Goal: Contribute content

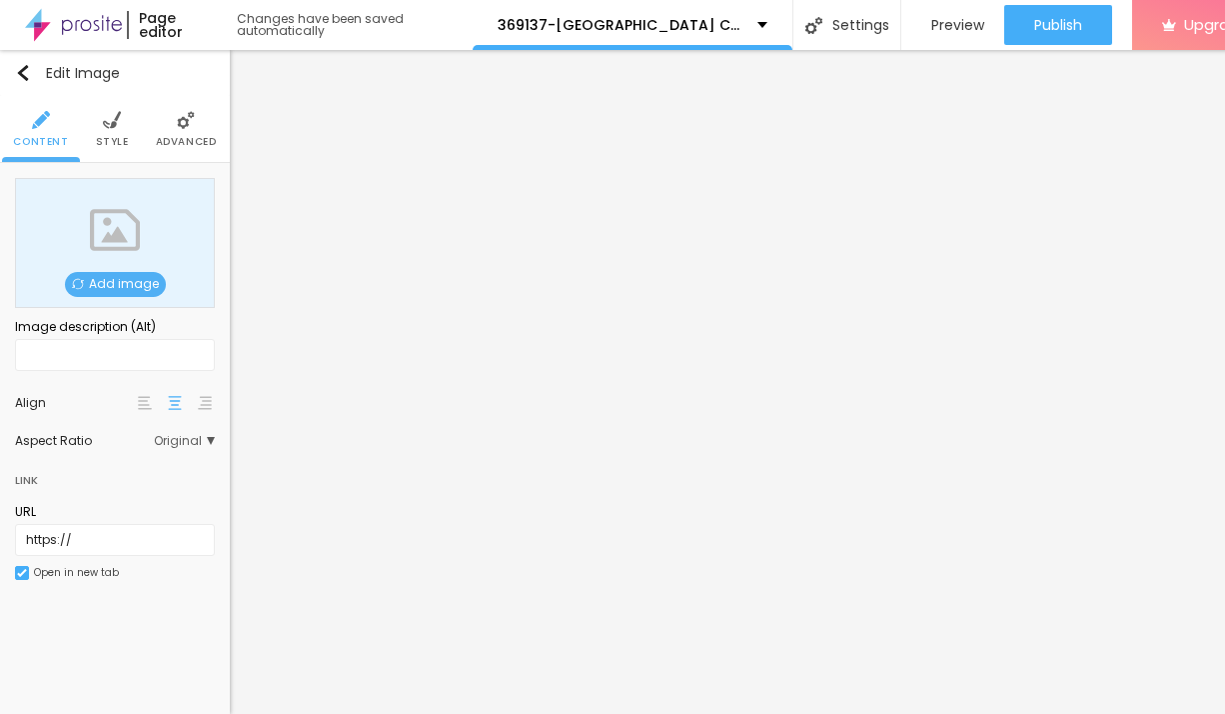
click at [108, 286] on span "Add image" at bounding box center [115, 284] width 101 height 25
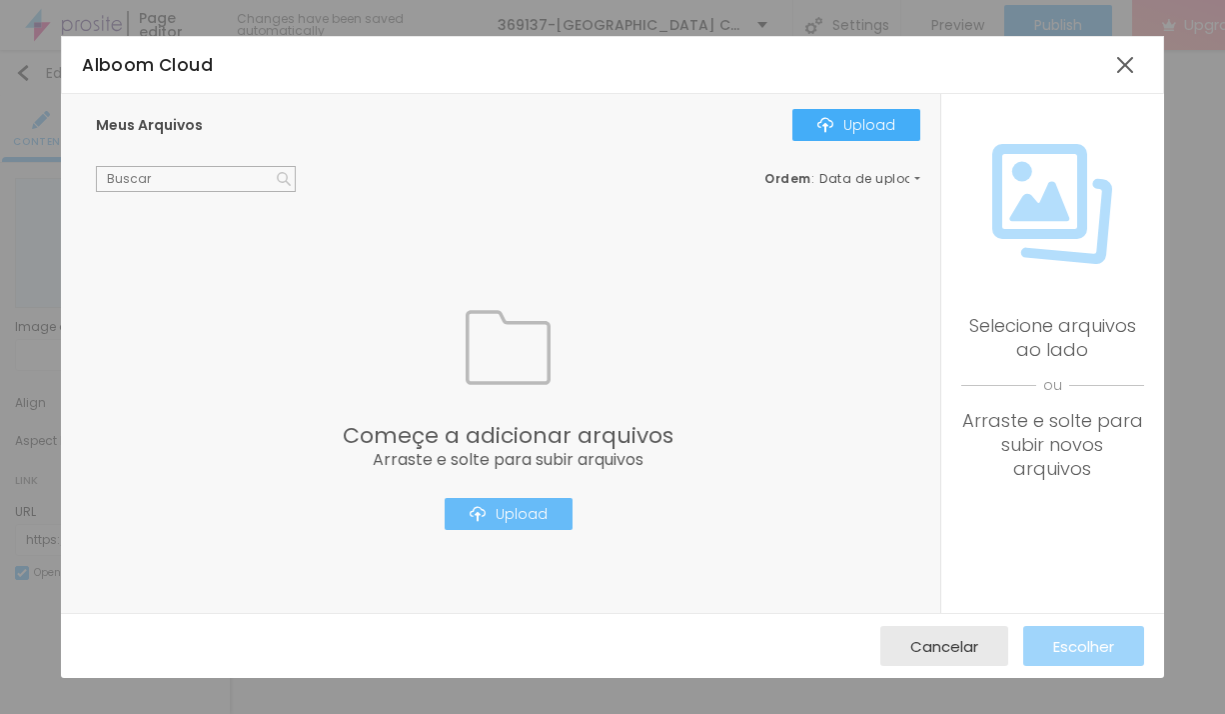
click at [544, 511] on div "Upload" at bounding box center [509, 514] width 78 height 16
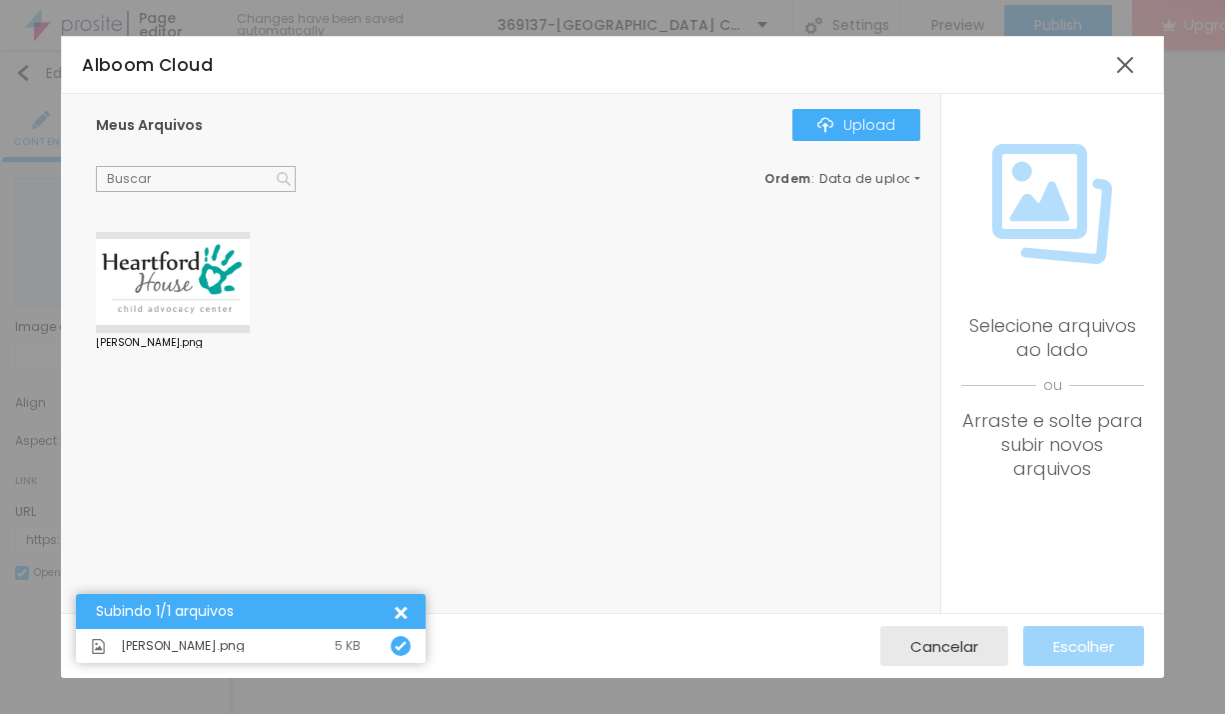
click at [204, 289] on div at bounding box center [173, 283] width 154 height 102
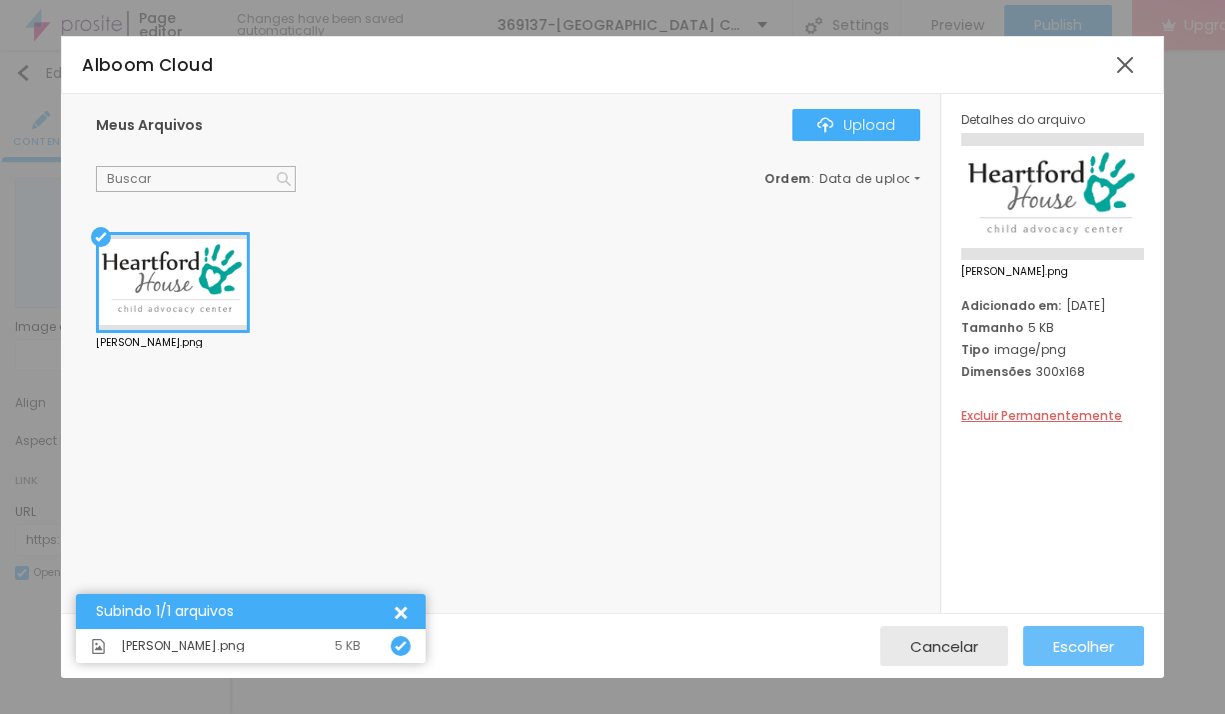
click at [1077, 655] on span "Escolher" at bounding box center [1083, 646] width 61 height 17
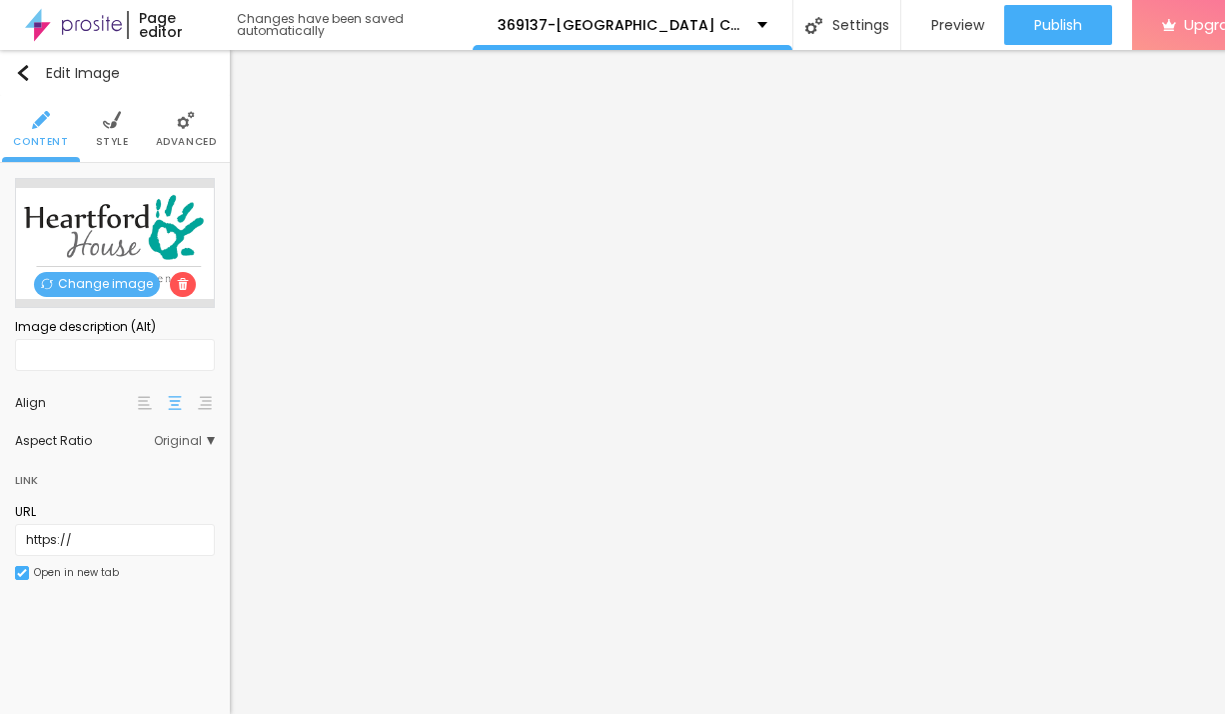
click at [121, 139] on span "Style" at bounding box center [112, 142] width 33 height 10
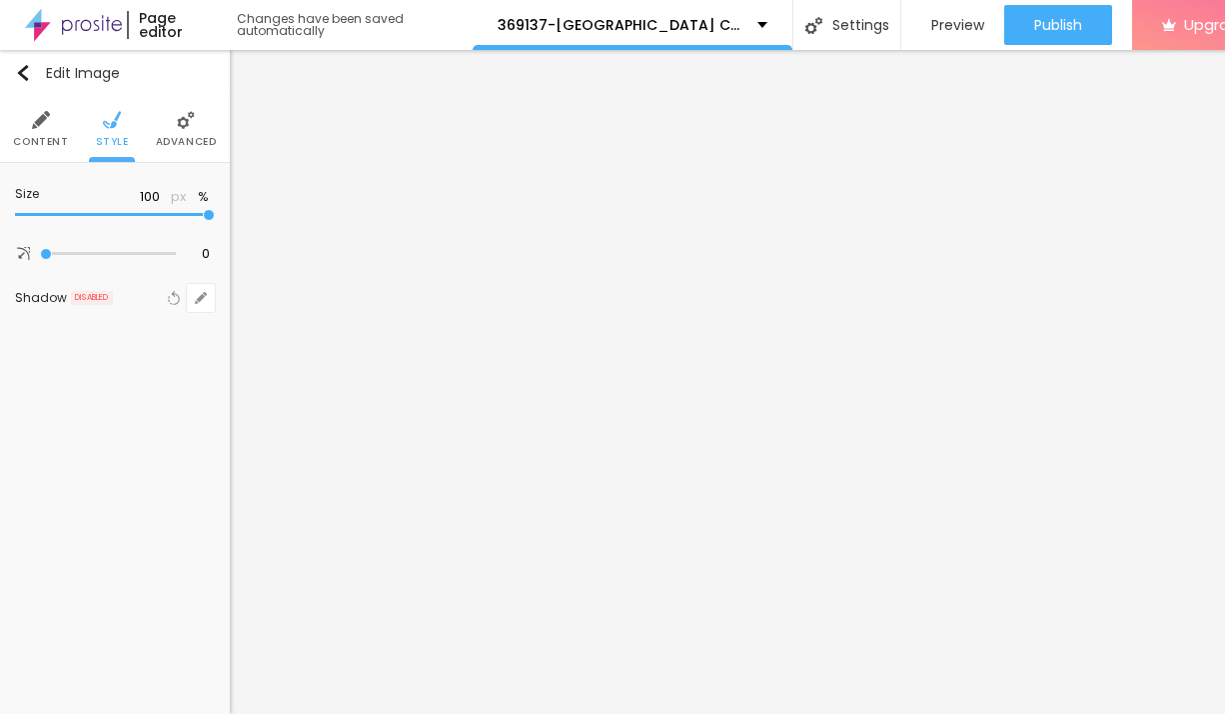
click at [196, 153] on li "Advanced" at bounding box center [186, 129] width 61 height 66
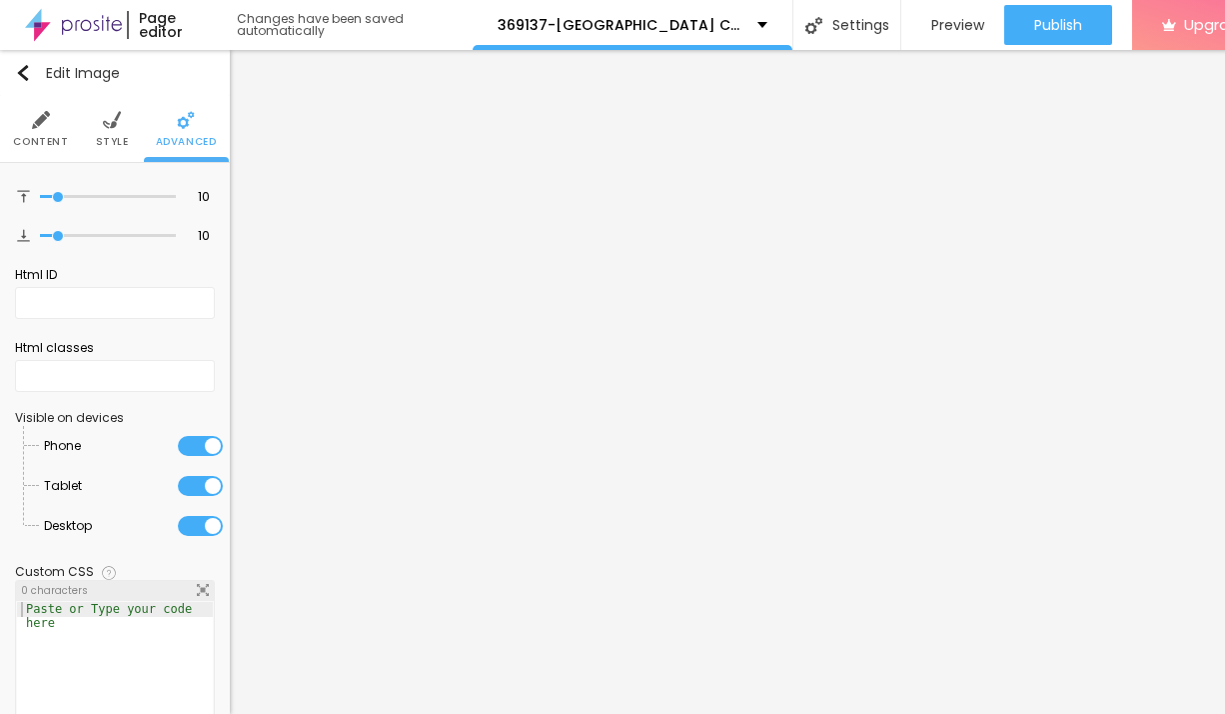
click at [105, 144] on span "Style" at bounding box center [112, 142] width 33 height 10
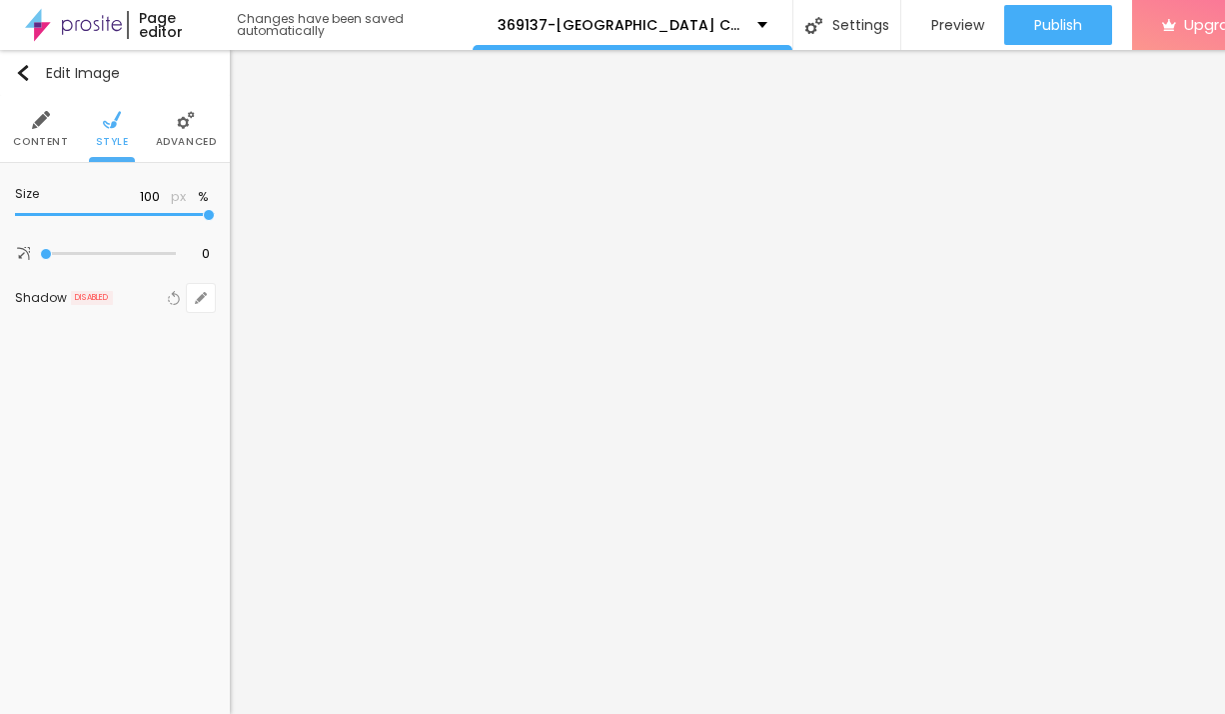
type input "90"
type input "75"
type input "70"
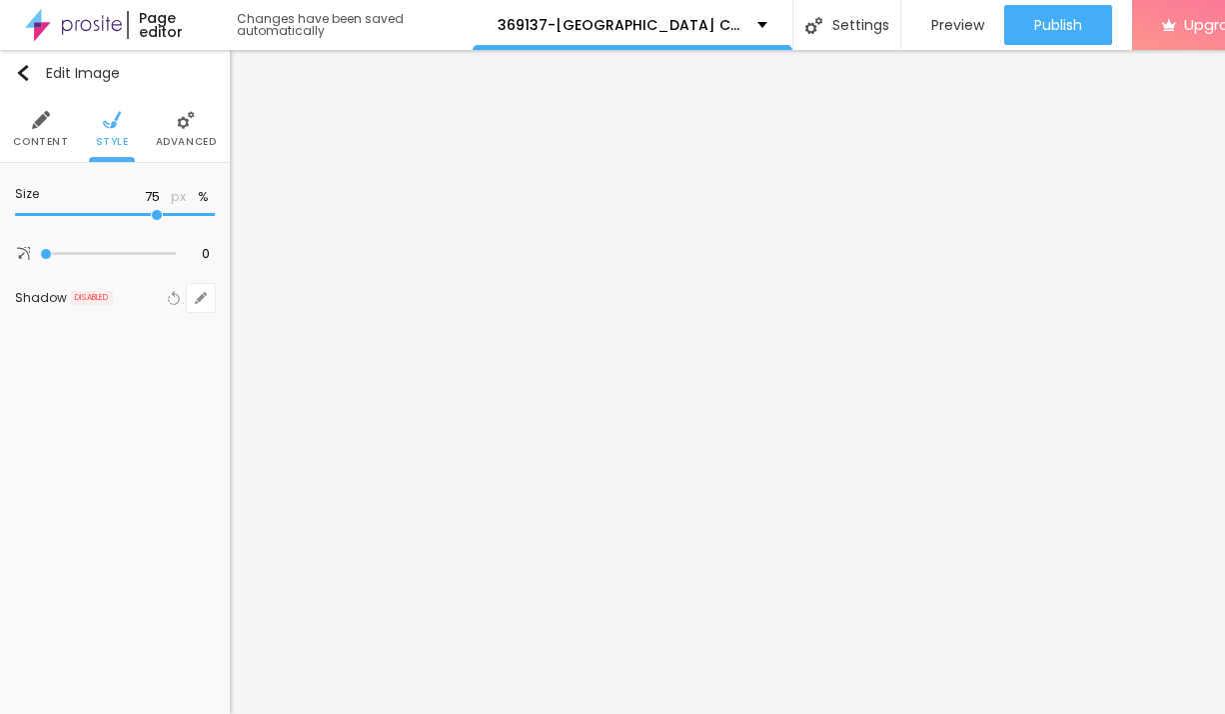
type input "70"
type input "65"
type input "60"
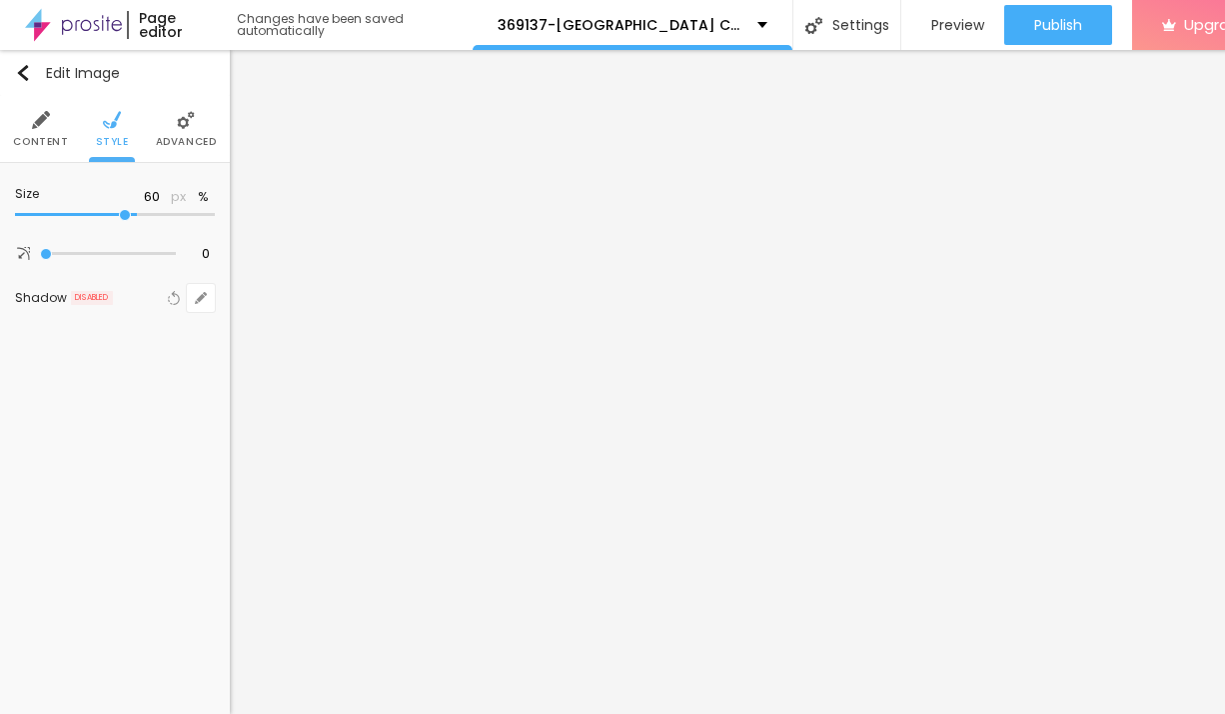
type input "40"
type input "30"
type input "15"
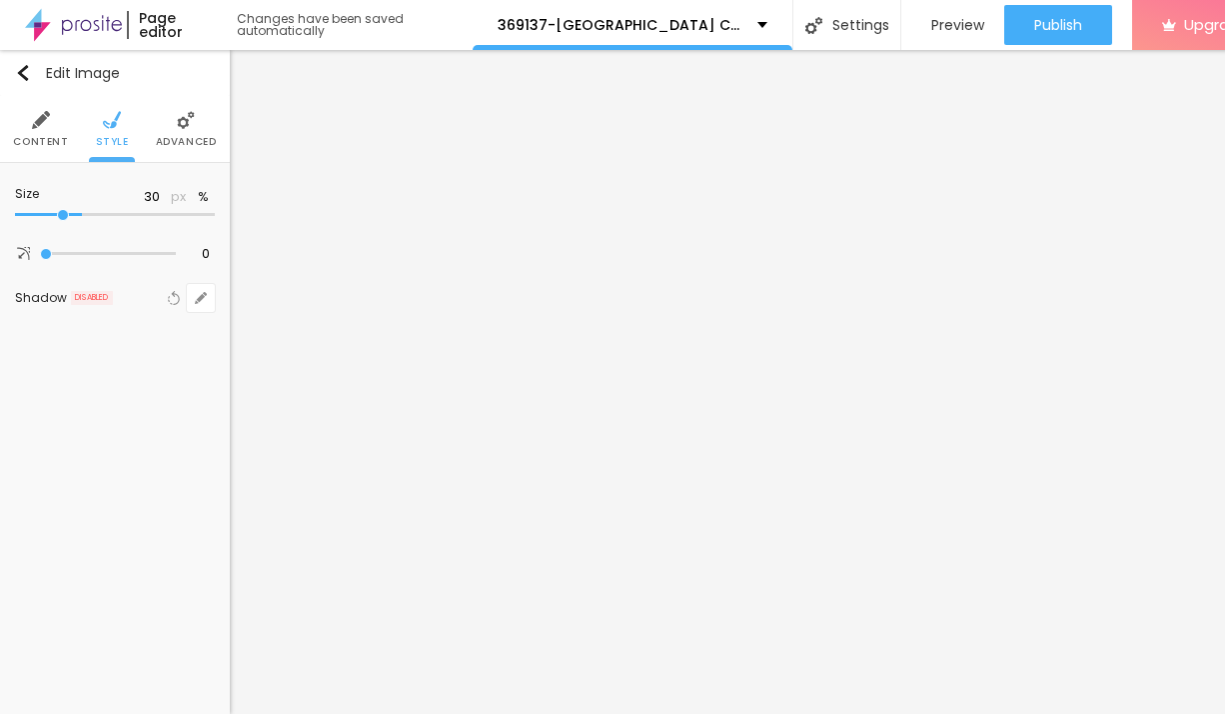
type input "15"
type input "10"
drag, startPoint x: 212, startPoint y: 223, endPoint x: -10, endPoint y: 204, distance: 222.7
type input "10"
click at [15, 210] on input "range" at bounding box center [115, 215] width 200 height 10
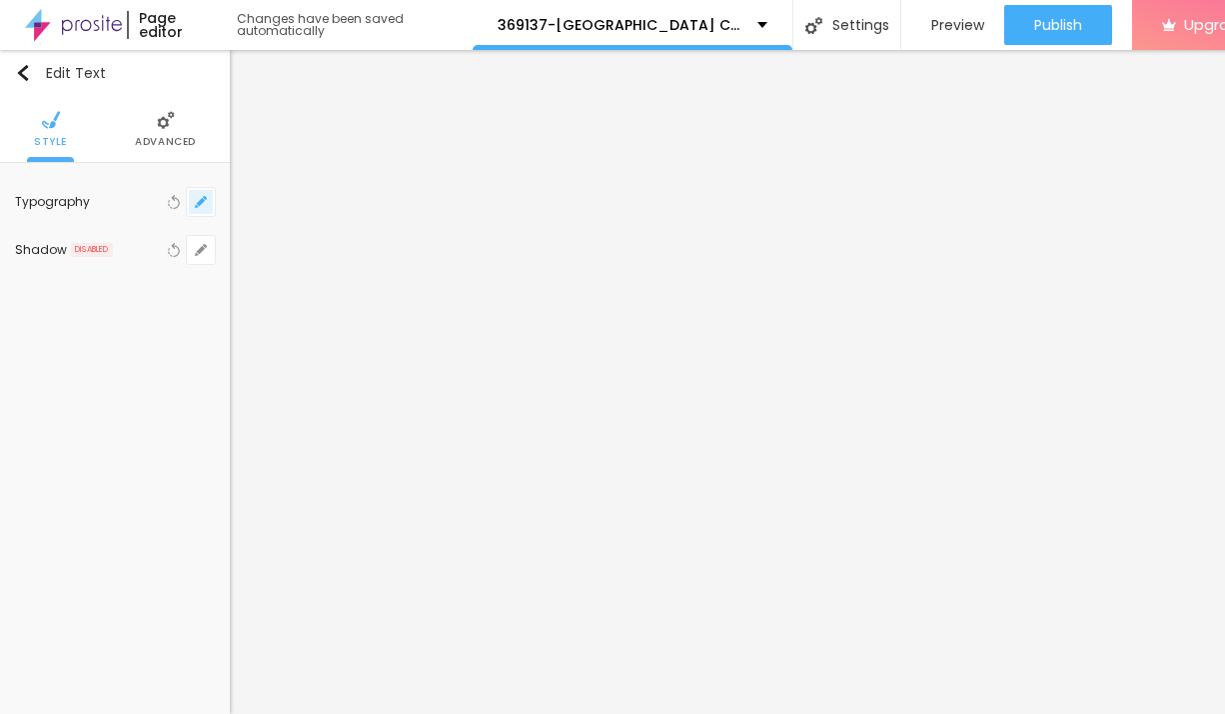
click at [198, 200] on icon "button" at bounding box center [201, 202] width 12 height 12
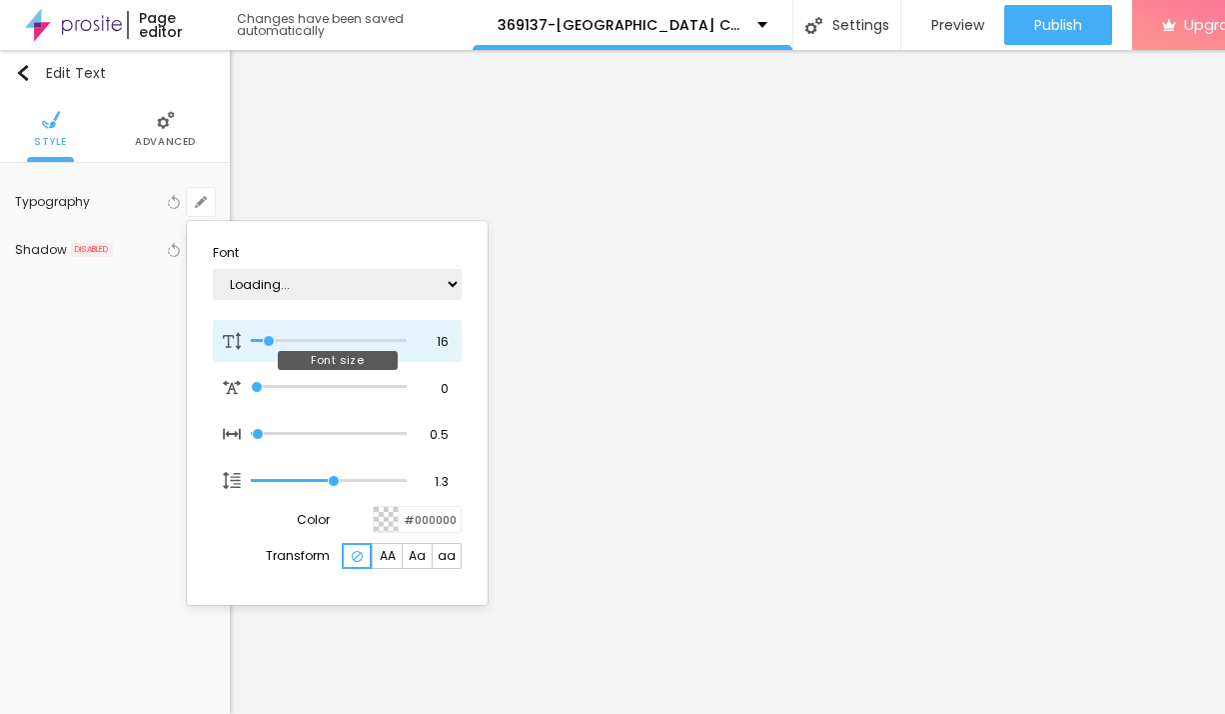
type input "1"
type input "17"
type input "1"
type input "18"
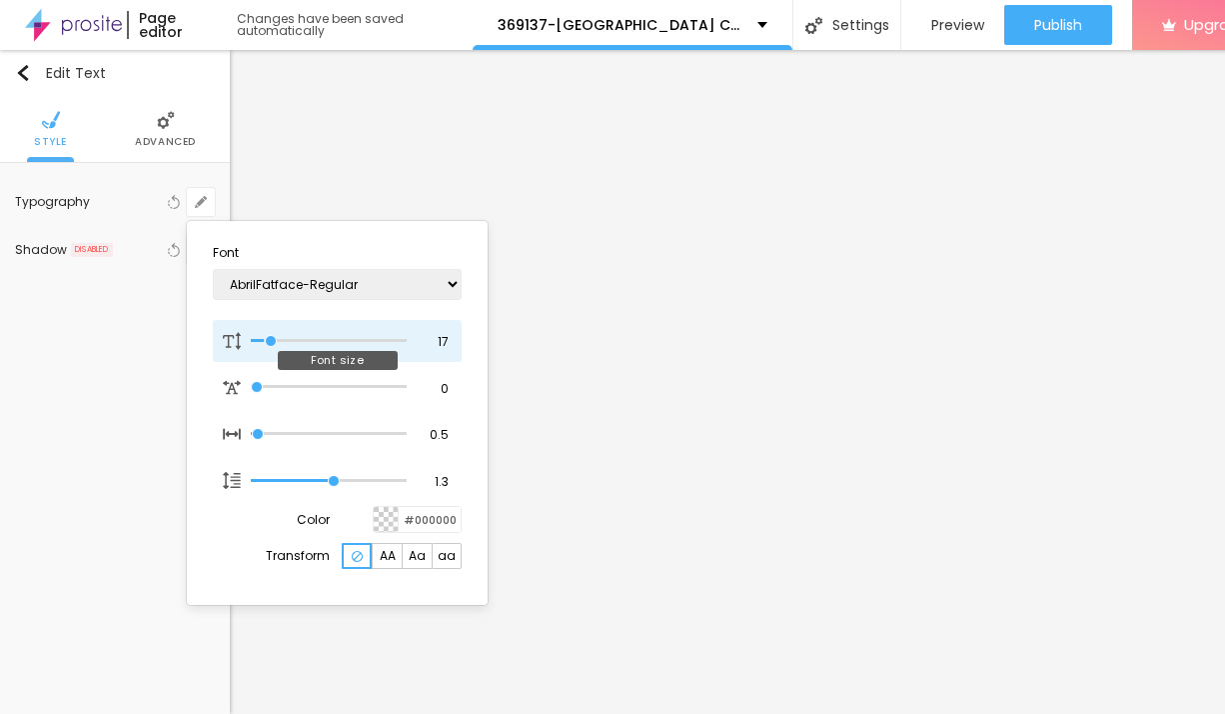
type input "18"
type input "1"
type input "27"
type input "1"
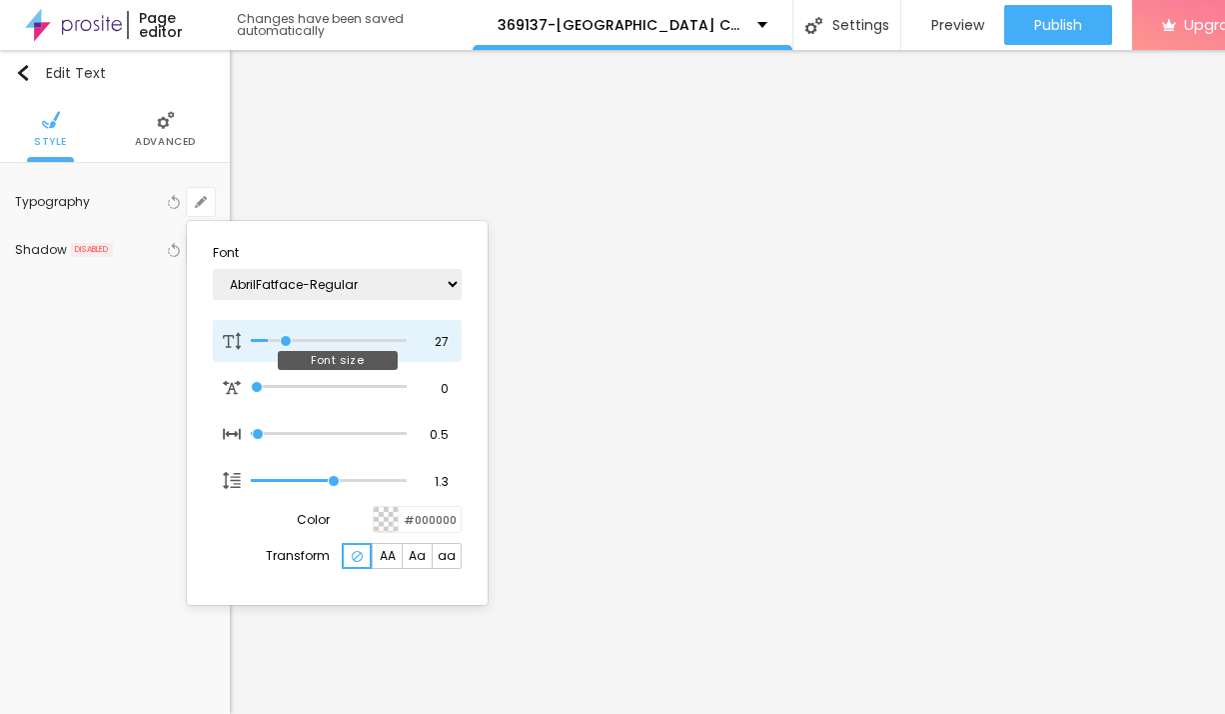
type input "36"
type input "1"
type input "43"
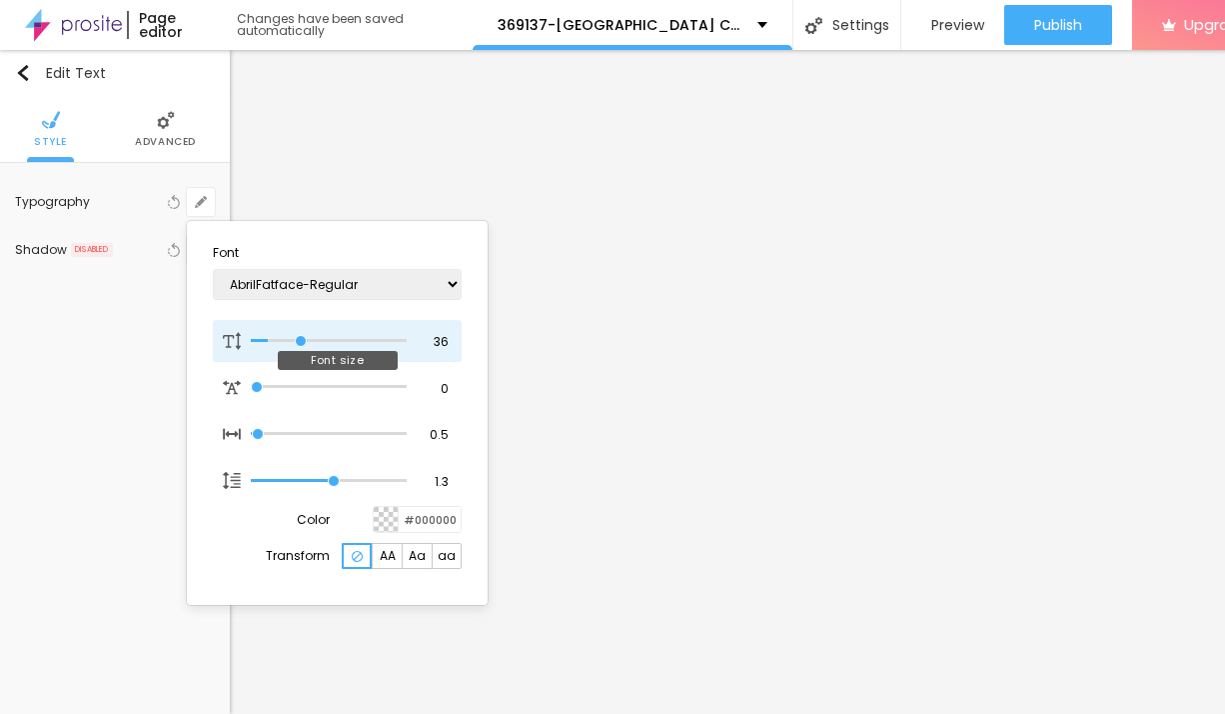
type input "1"
type input "47"
type input "1"
type input "49"
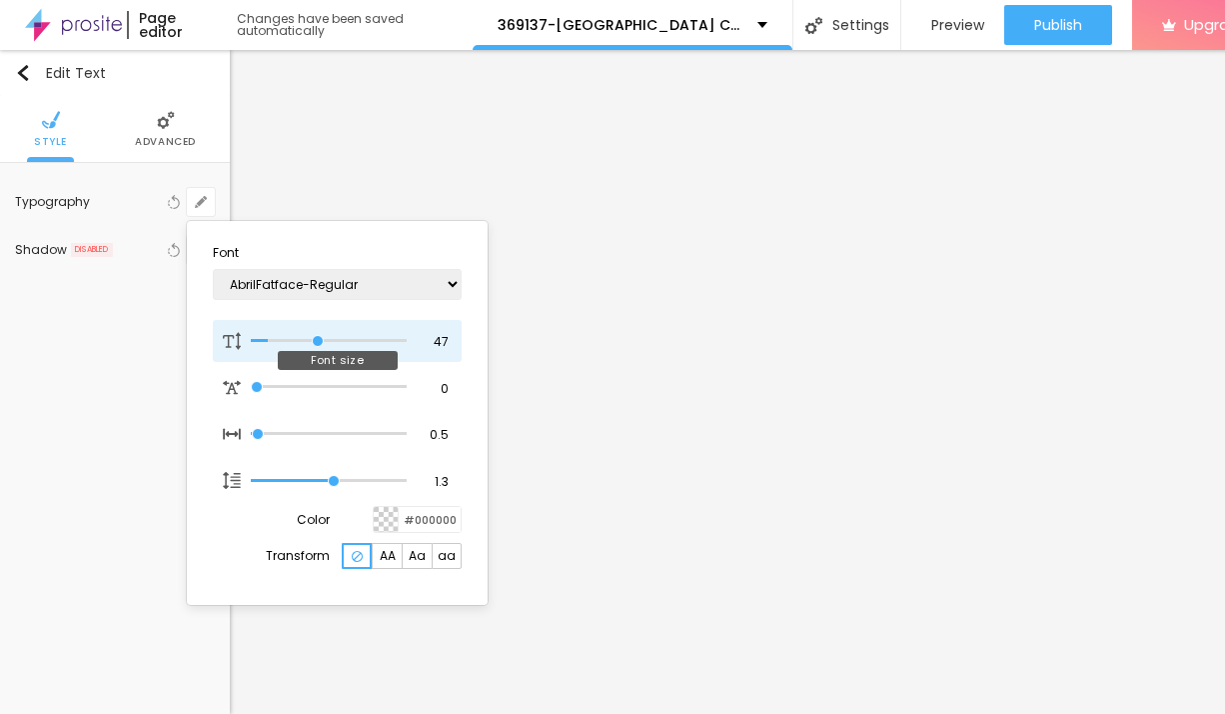
type input "49"
type input "1"
type input "50"
type input "1"
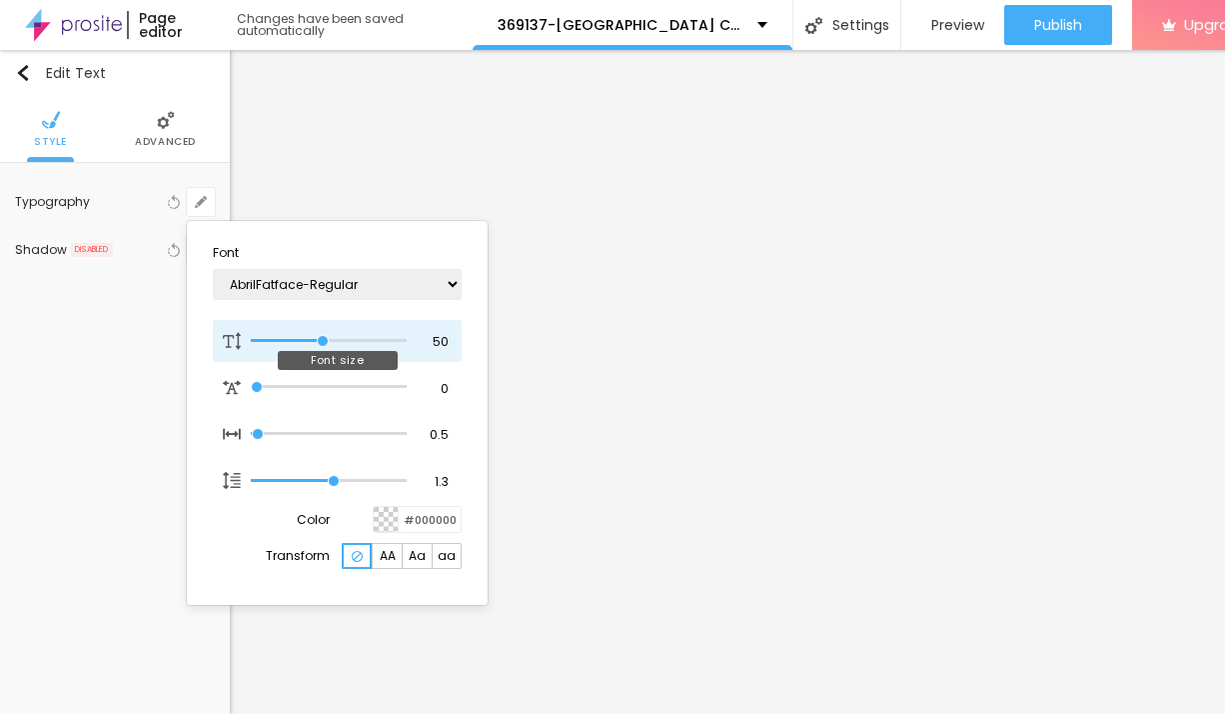
type input "49"
type input "1"
type input "48"
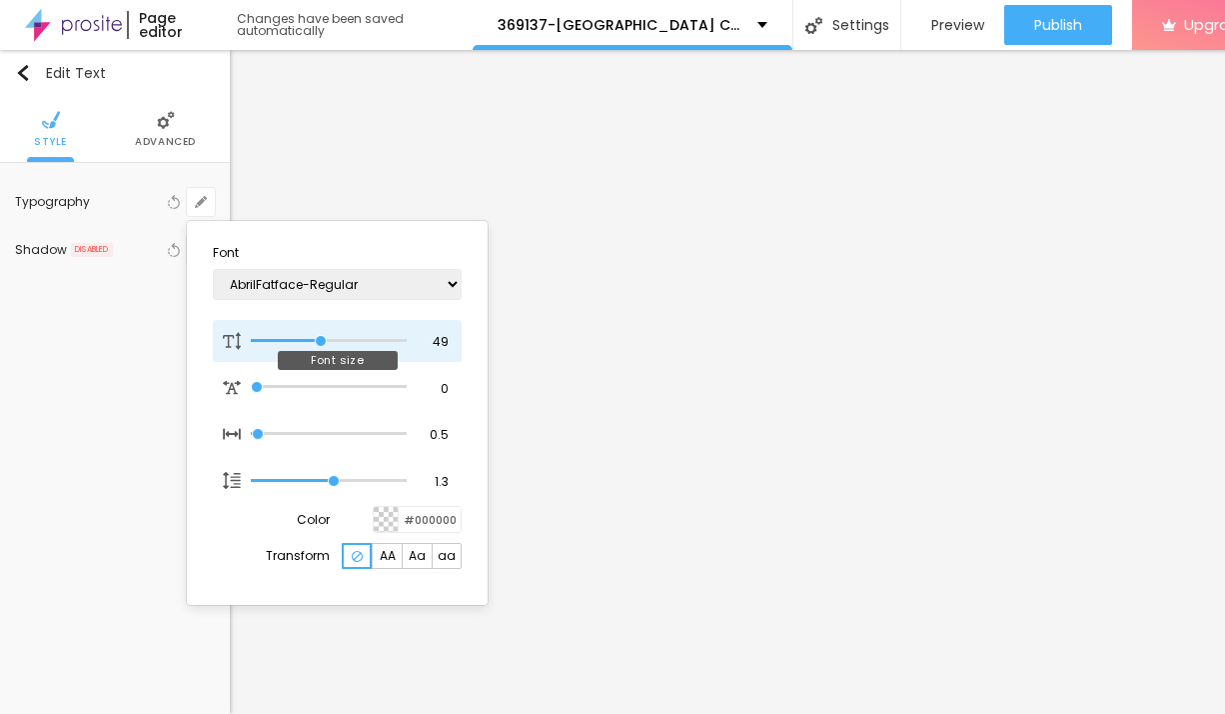
type input "1"
type input "46"
type input "1"
type input "45"
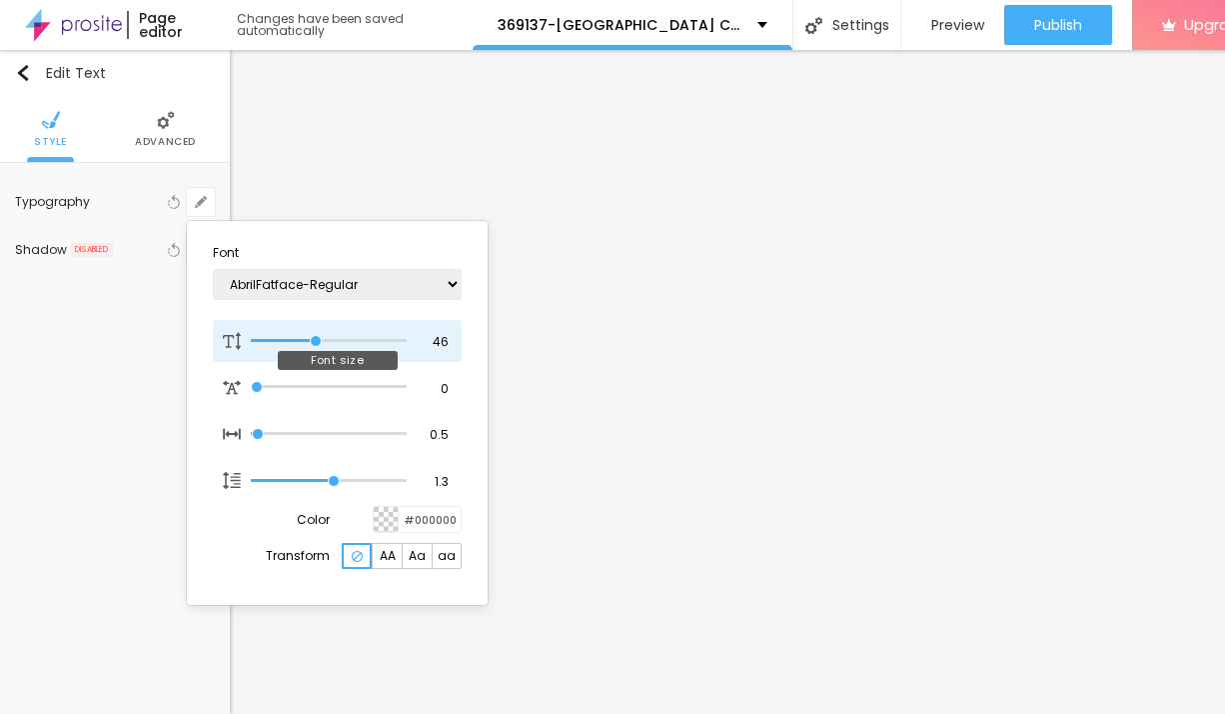
type input "45"
type input "1"
type input "43"
type input "1"
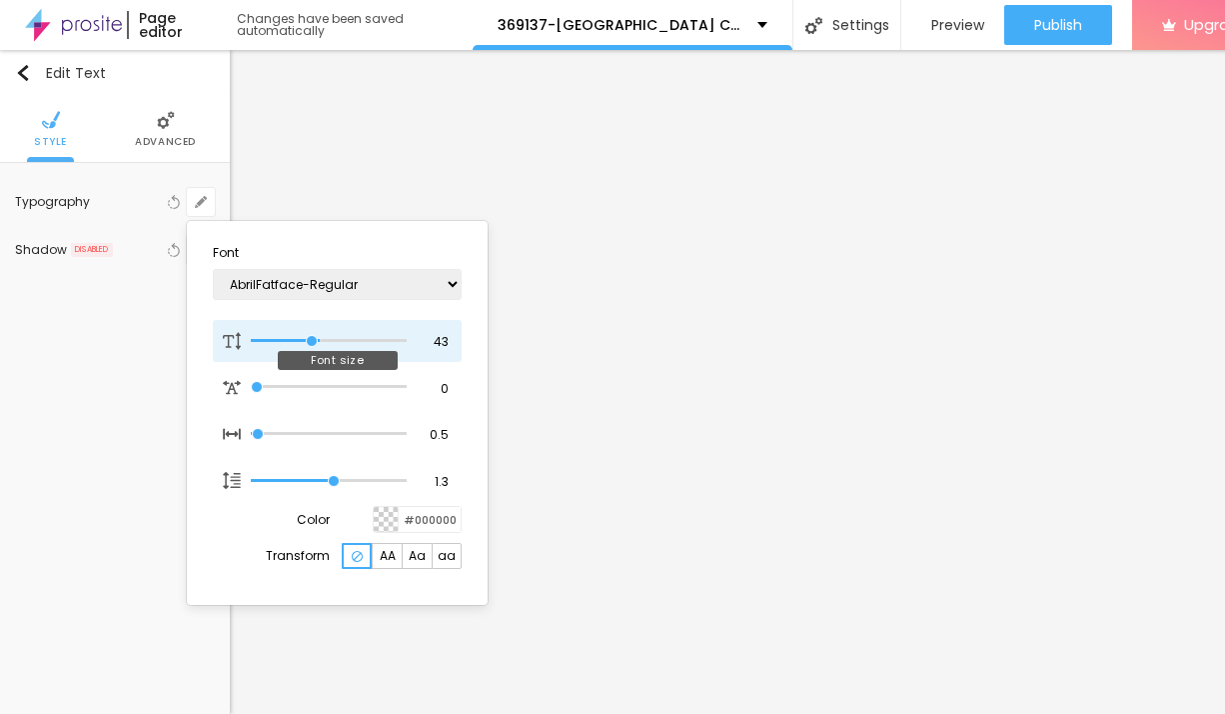
type input "42"
type input "1"
type input "41"
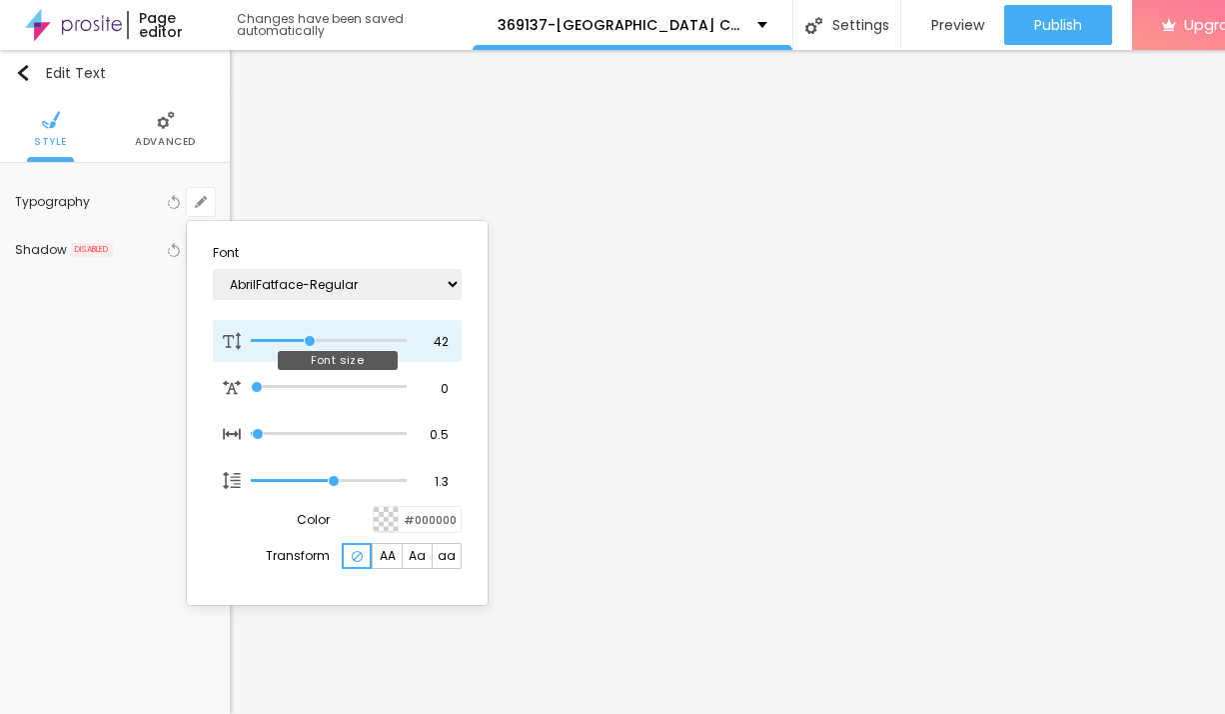
type input "1"
type input "40"
type input "1"
type input "39"
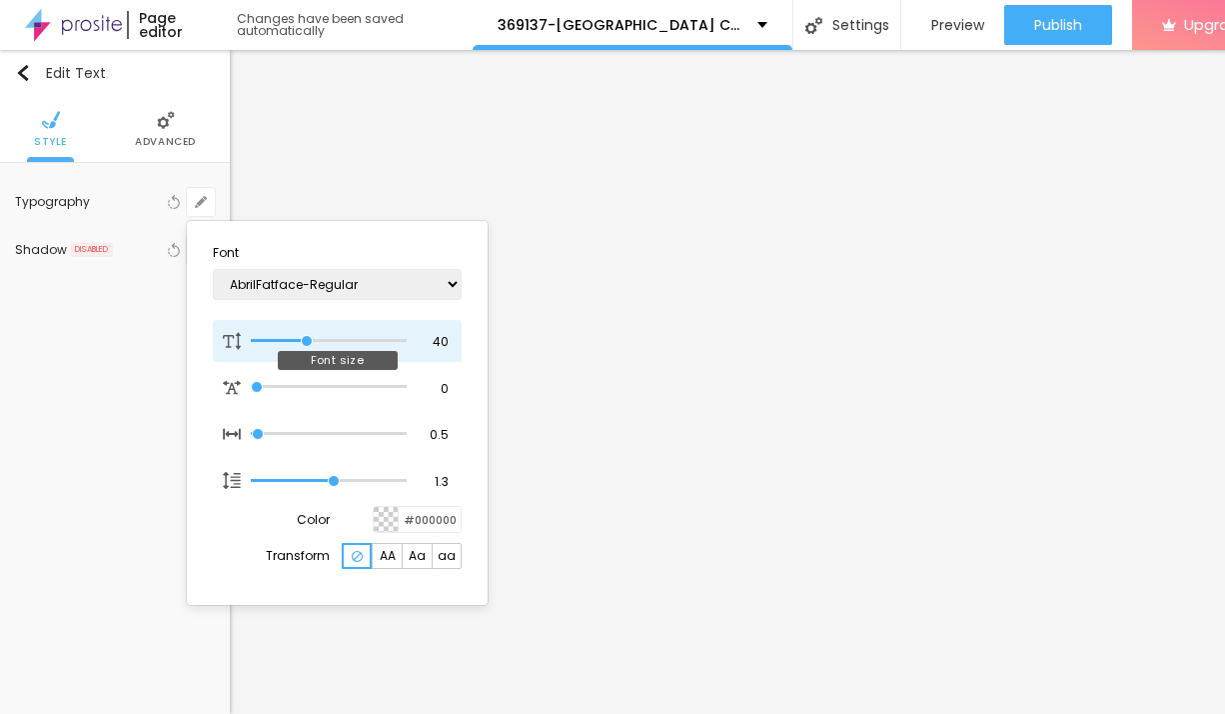
type input "39"
type input "1"
type input "38"
type input "1"
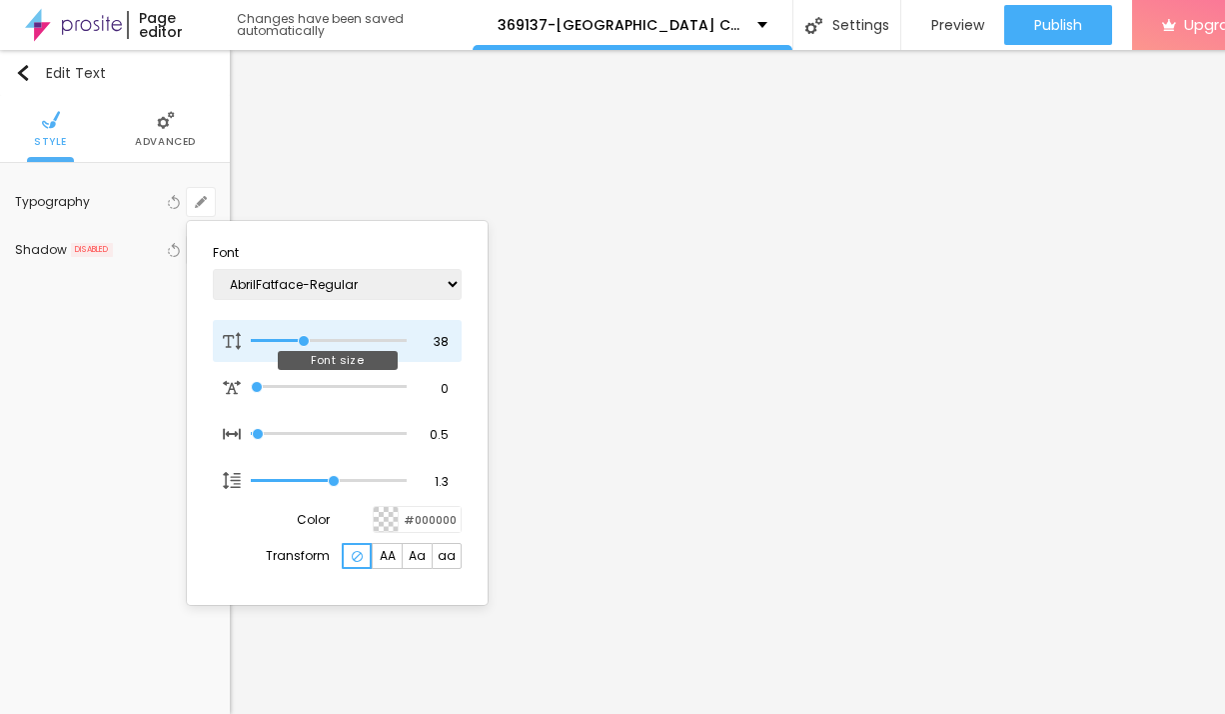
type input "37"
type input "1"
type input "36"
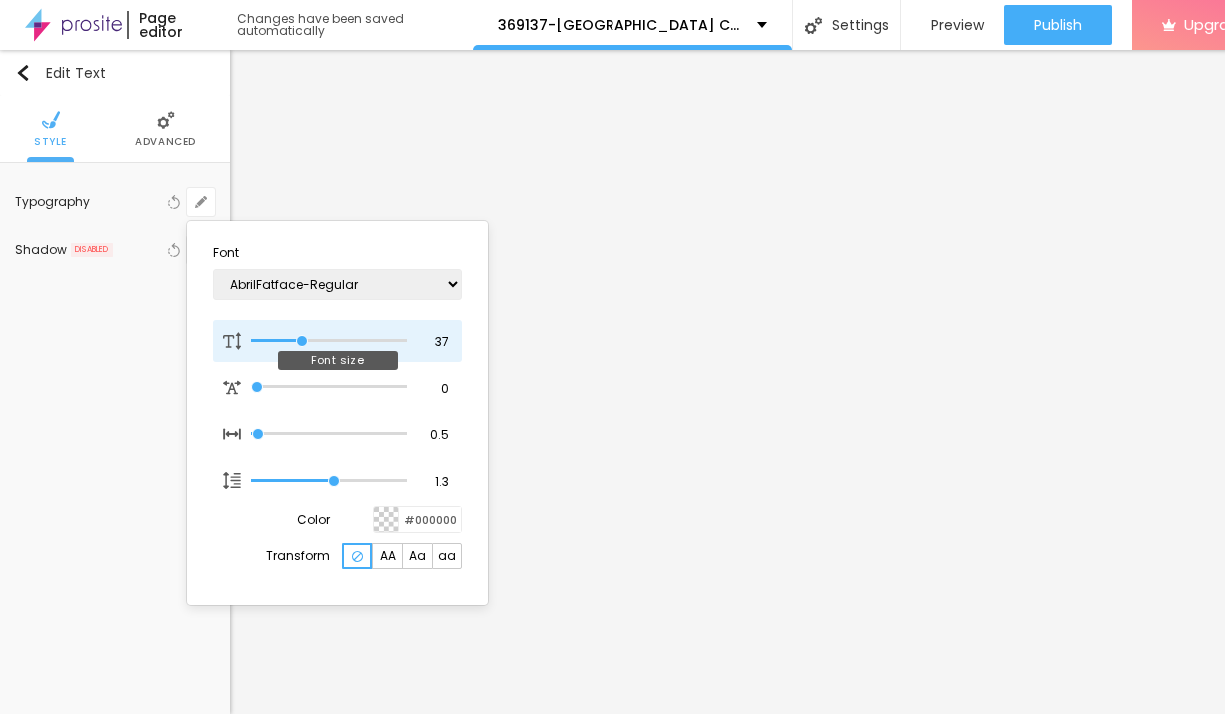
type input "1"
type input "35"
type input "1"
type input "34"
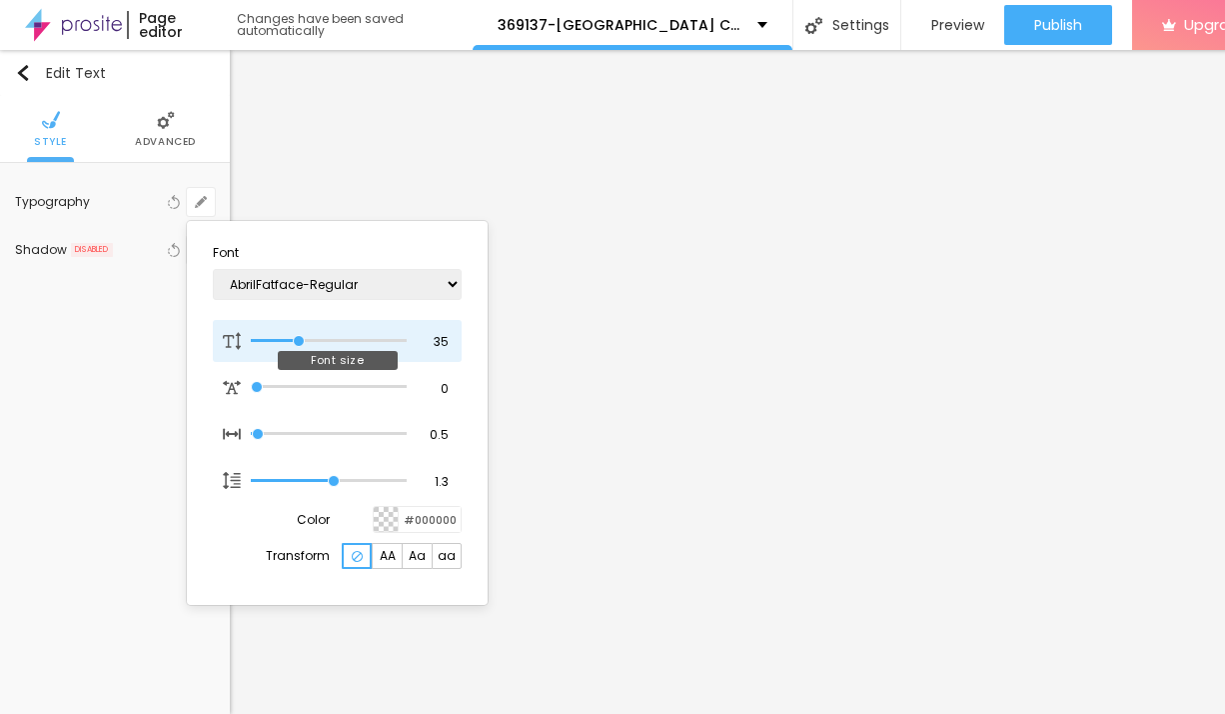
type input "34"
type input "1"
type input "33"
type input "1"
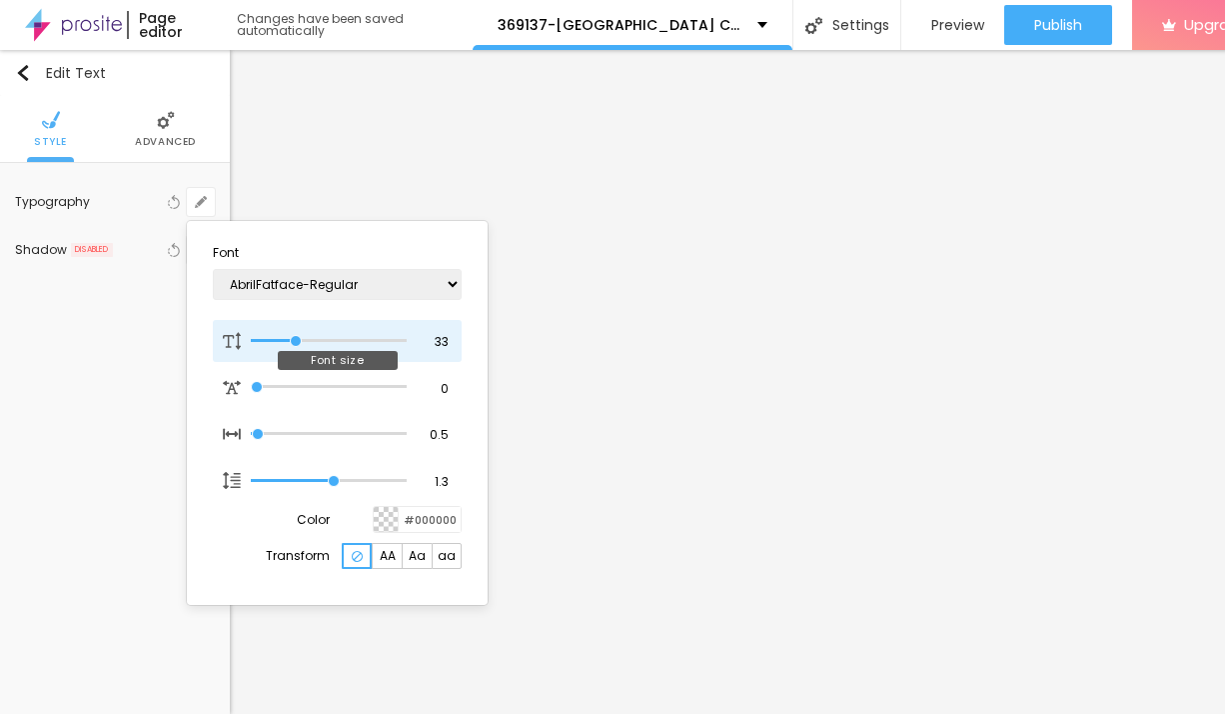
type input "32"
type input "1"
type input "30"
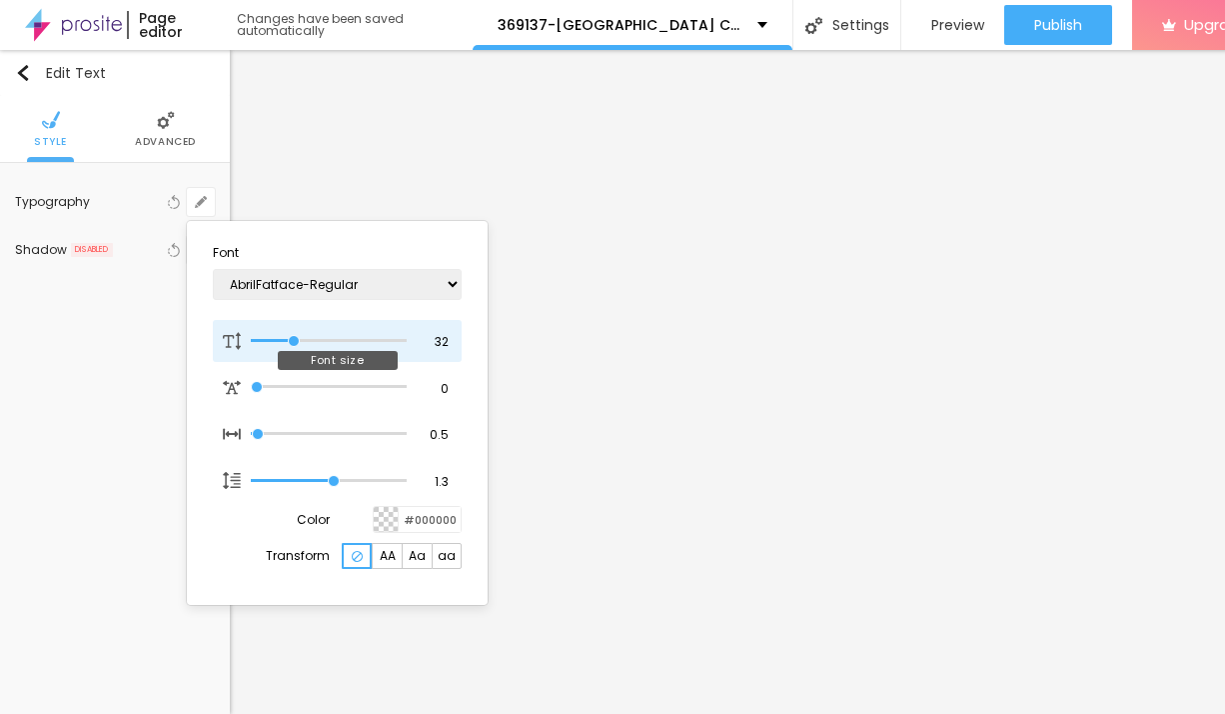
type input "1"
type input "29"
type input "1"
type input "28"
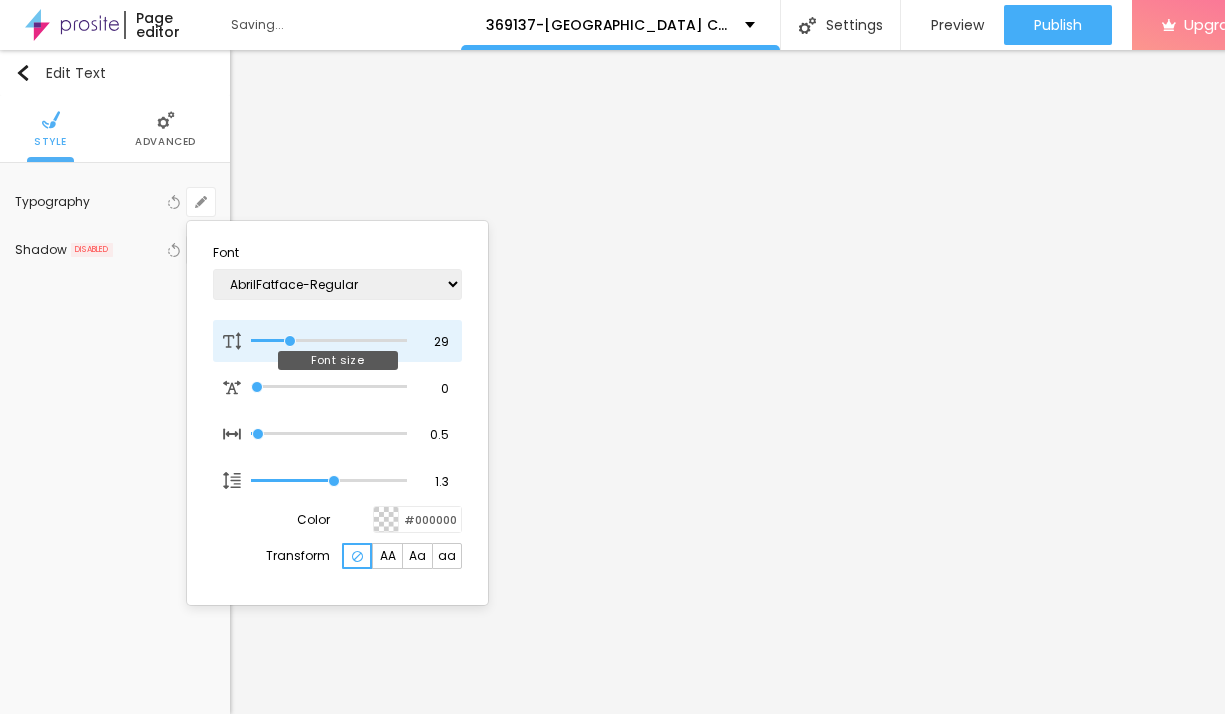
type input "28"
type input "1"
type input "27"
type input "1"
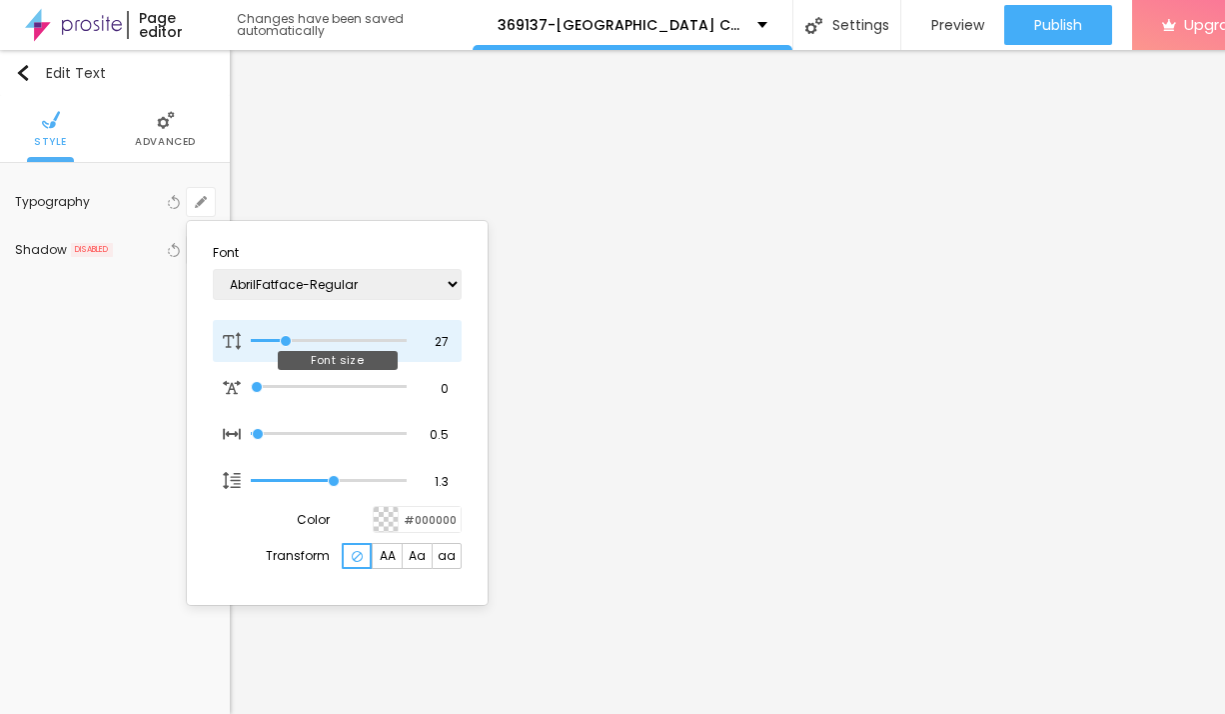
type input "26"
type input "1"
type input "25"
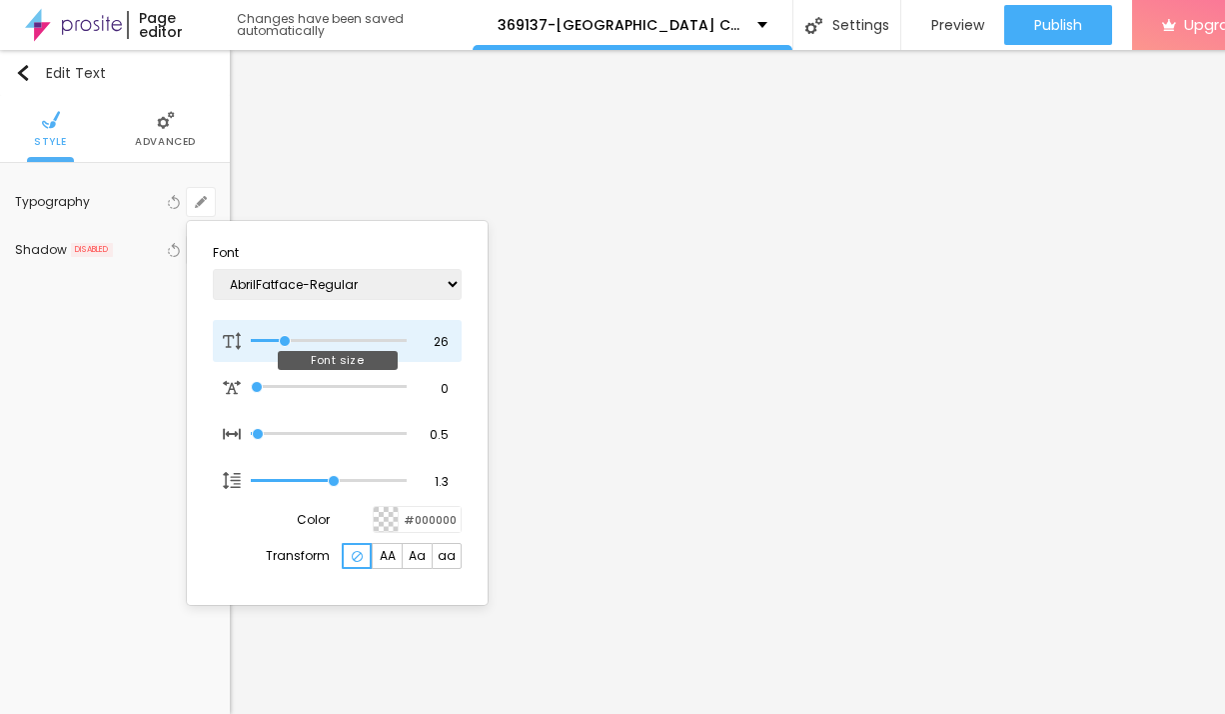
type input "1"
type input "24"
type input "1"
type input "25"
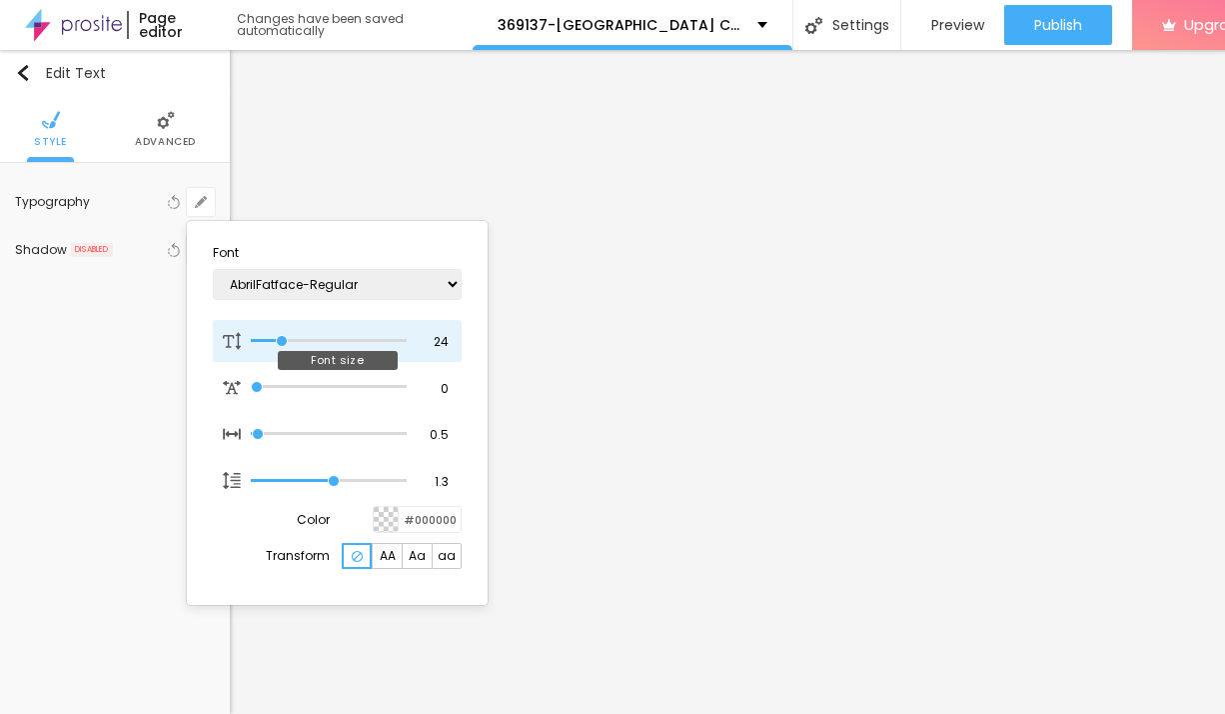
type input "25"
type input "1"
drag, startPoint x: 270, startPoint y: 344, endPoint x: 284, endPoint y: 350, distance: 15.2
type input "25"
click at [284, 346] on input "range" at bounding box center [329, 341] width 156 height 10
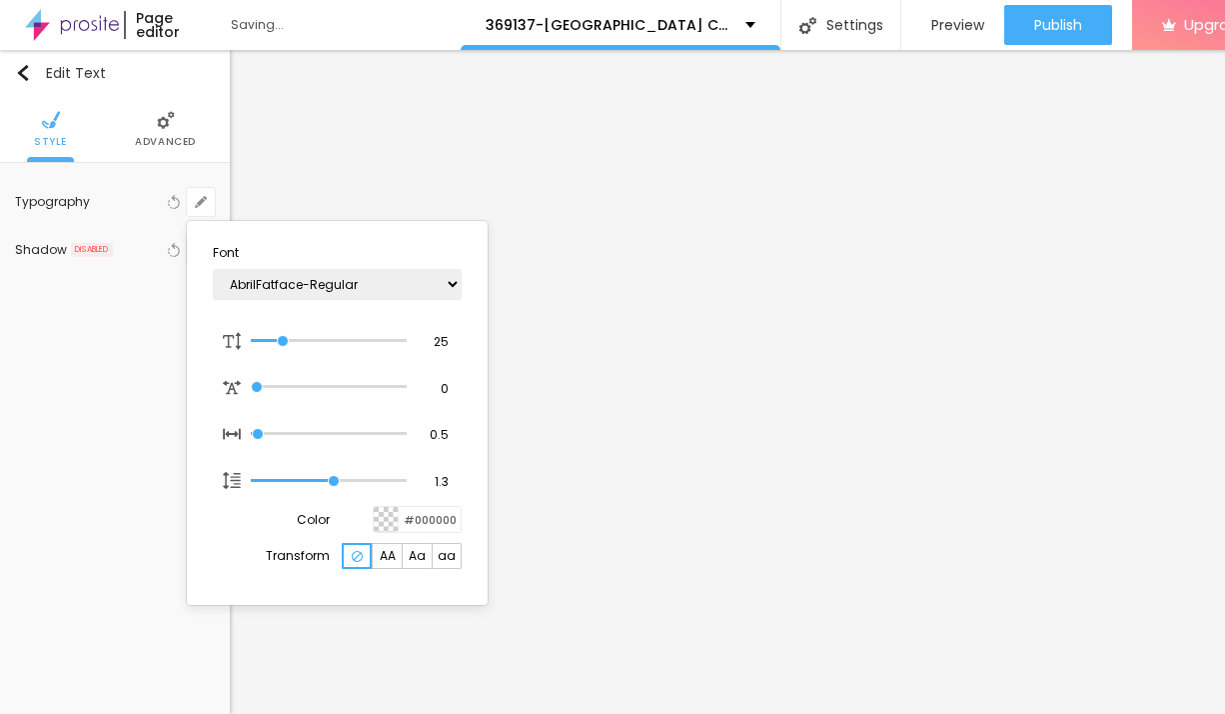
type input "1"
click at [915, 433] on div at bounding box center [612, 357] width 1225 height 714
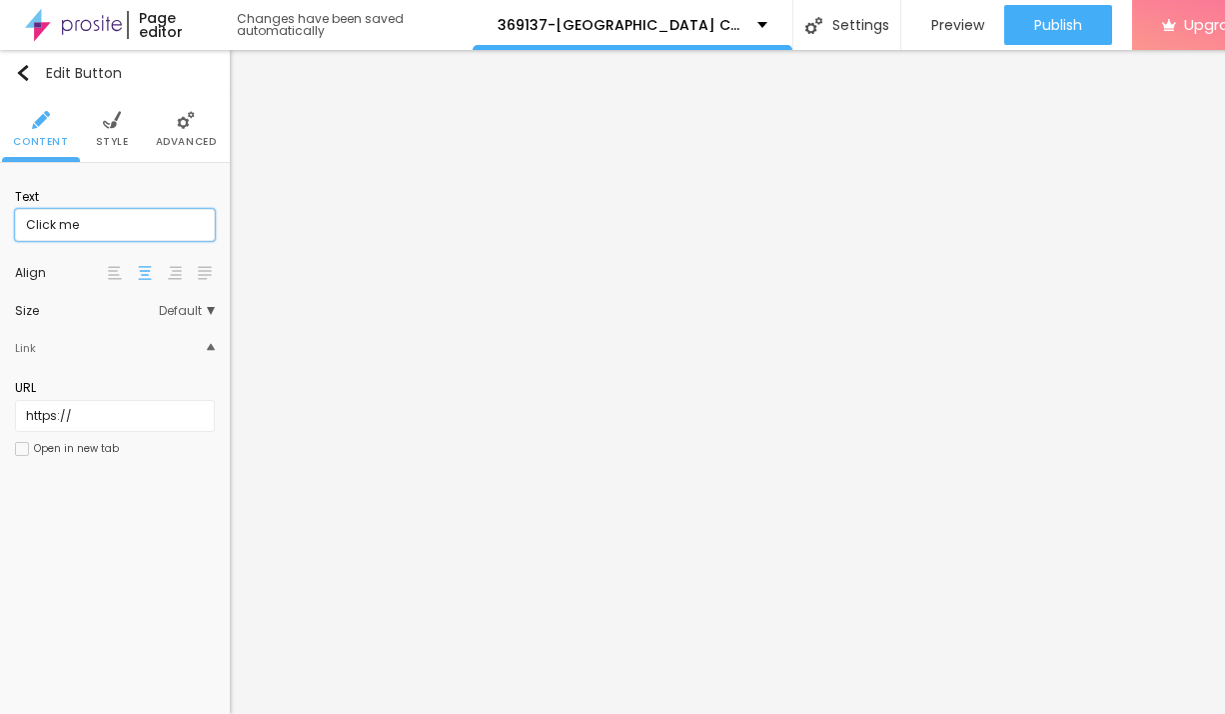
drag, startPoint x: 111, startPoint y: 236, endPoint x: -1, endPoint y: 232, distance: 112.0
click at [15, 232] on input "Click me" at bounding box center [115, 225] width 200 height 32
paste input "→ VIEW DOCUMENT HERE"
type input "→ VIEW DOCUMENT HERE"
drag, startPoint x: 92, startPoint y: 422, endPoint x: -1, endPoint y: 426, distance: 93.0
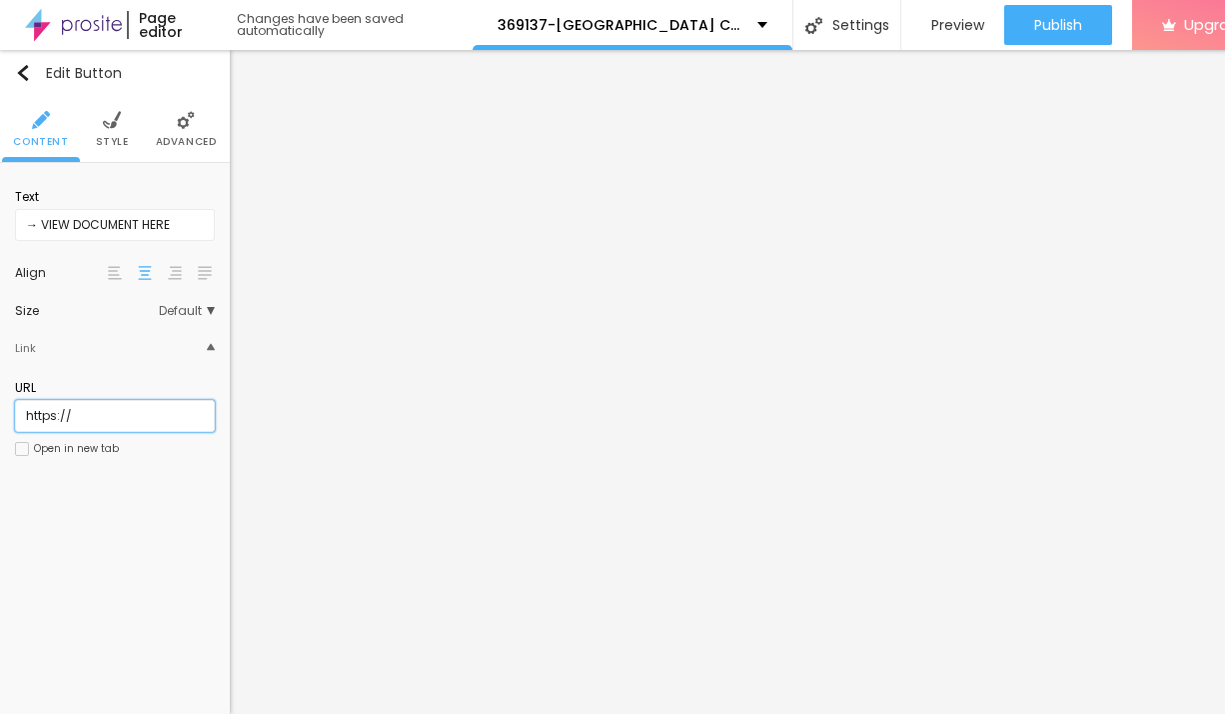
click at [15, 426] on input "https://" at bounding box center [115, 416] width 200 height 32
paste input "[DOMAIN_NAME][URL]"
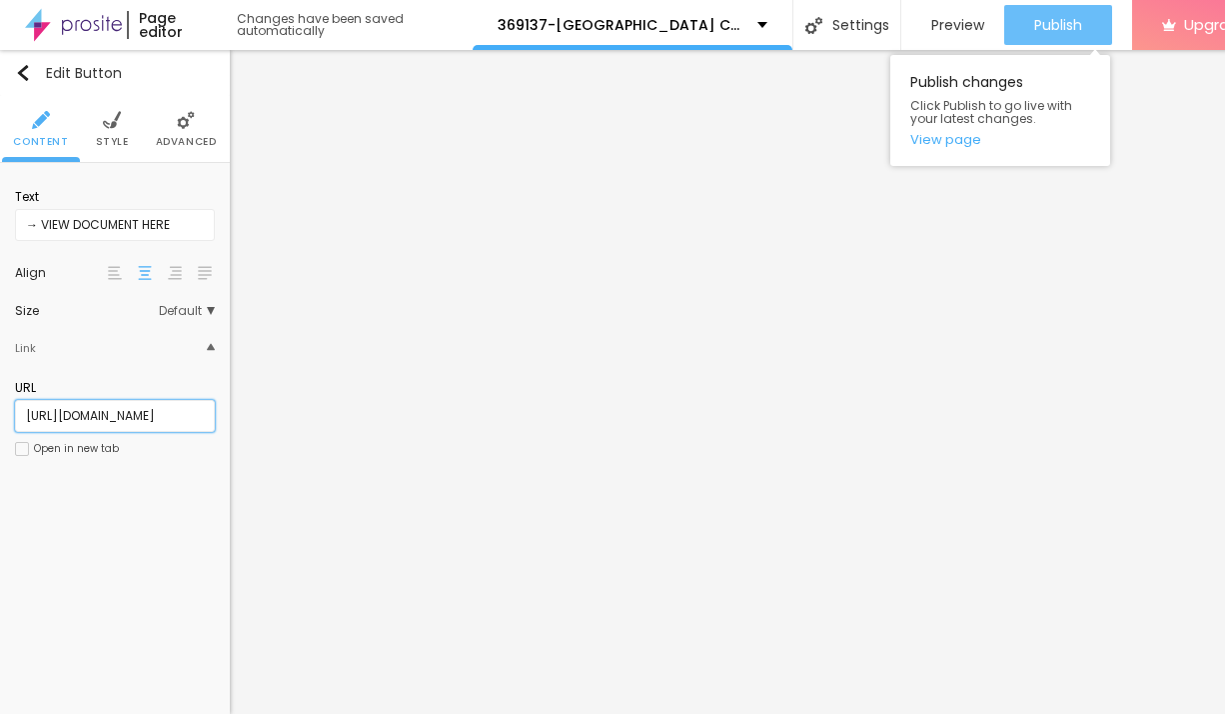
type input "[URL][DOMAIN_NAME]"
click at [1073, 23] on span "Publish" at bounding box center [1058, 25] width 48 height 16
